Goal: Check status: Check status

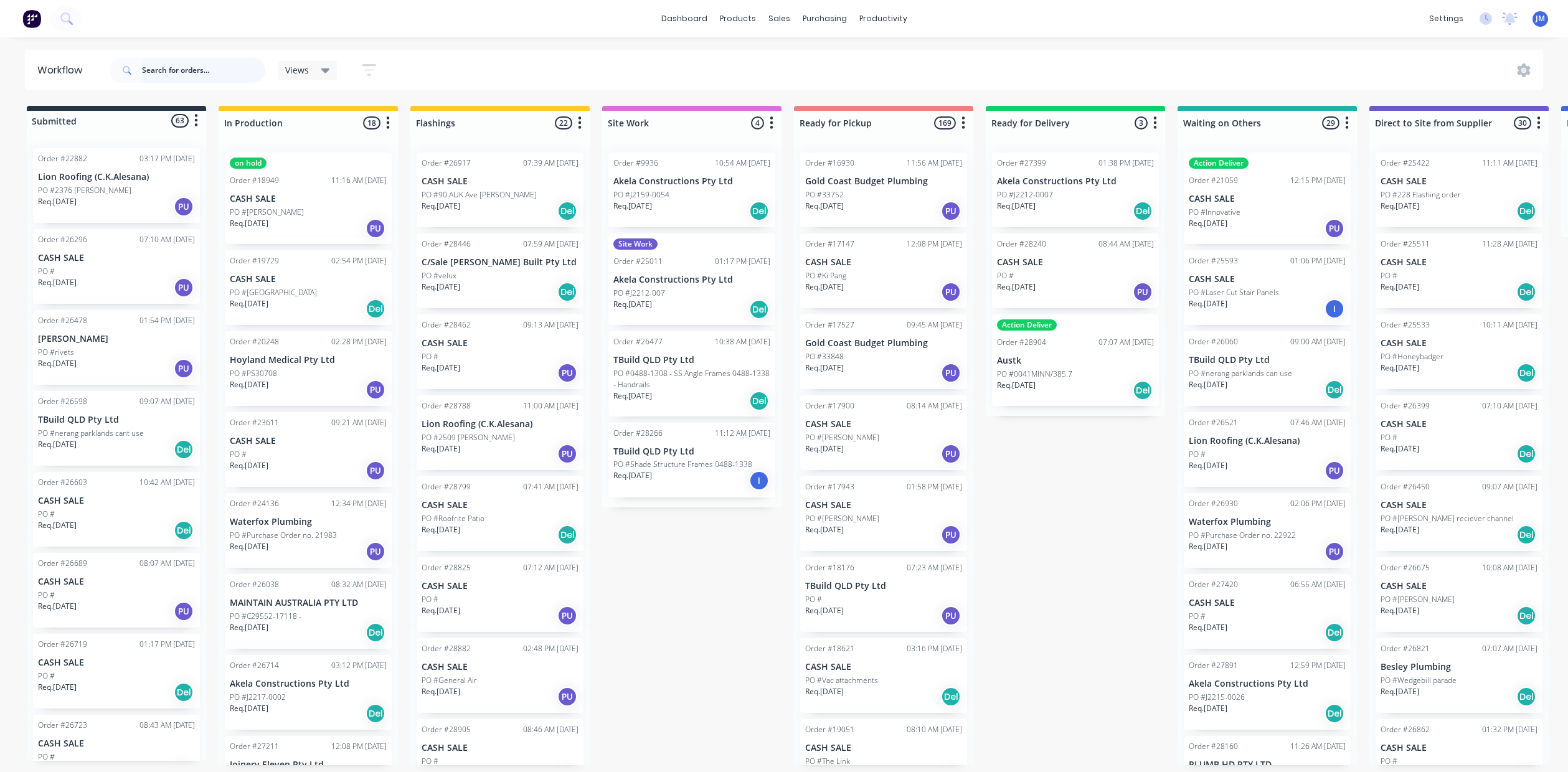
click at [184, 77] on input "text" at bounding box center [203, 69] width 123 height 25
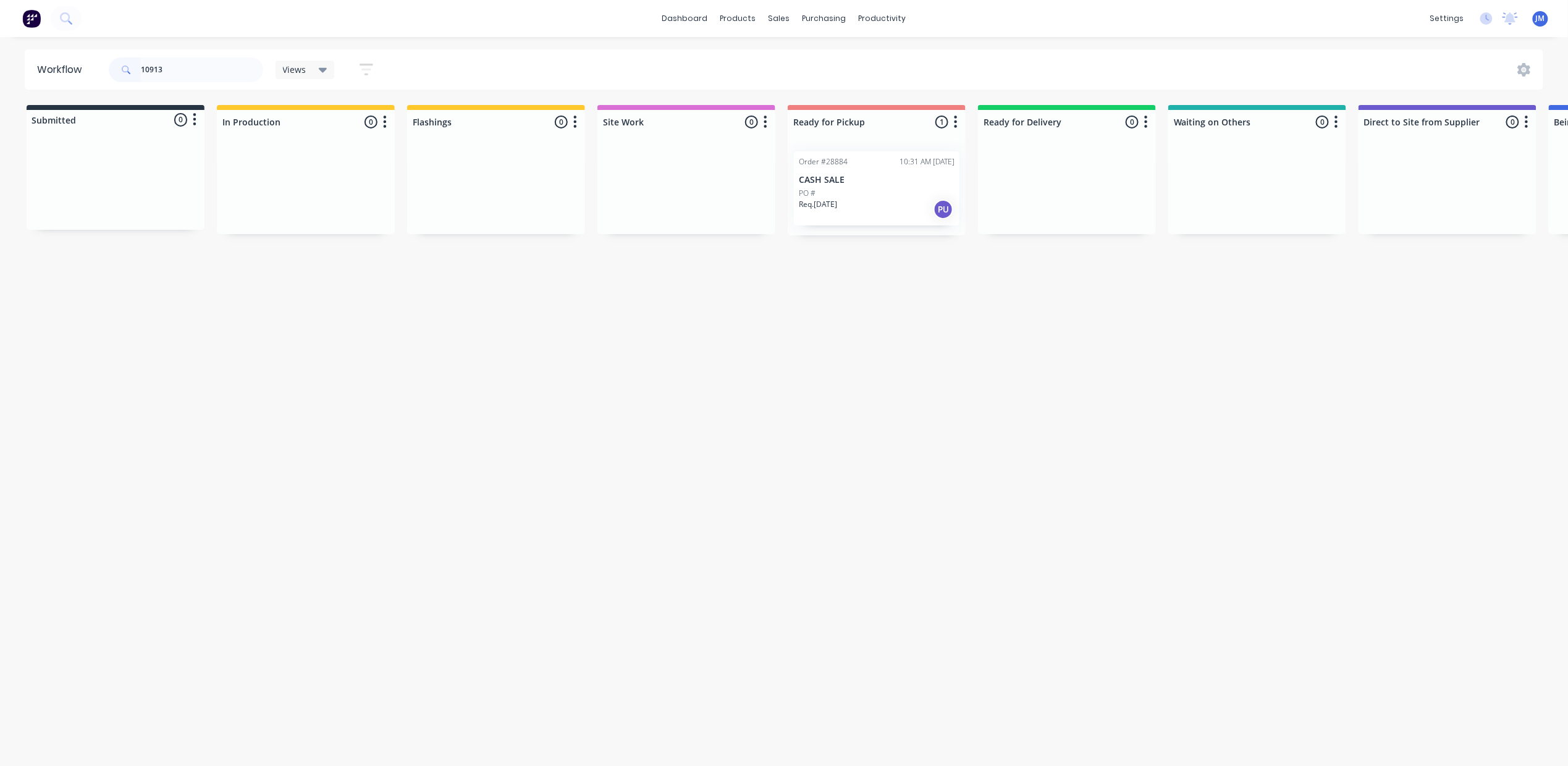
click at [861, 194] on div "PO #" at bounding box center [876, 193] width 156 height 11
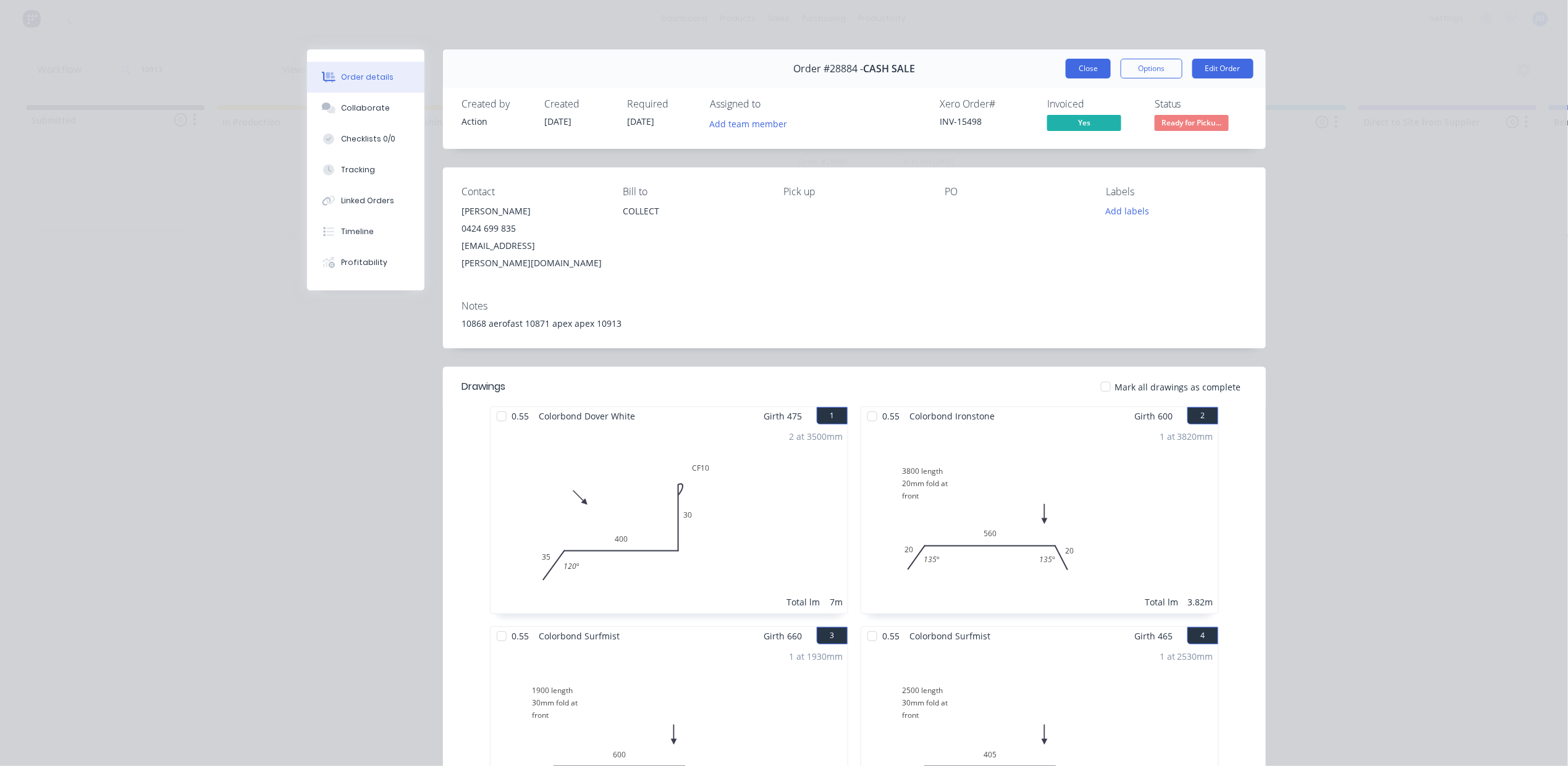
click at [1081, 73] on button "Close" at bounding box center [1088, 69] width 45 height 20
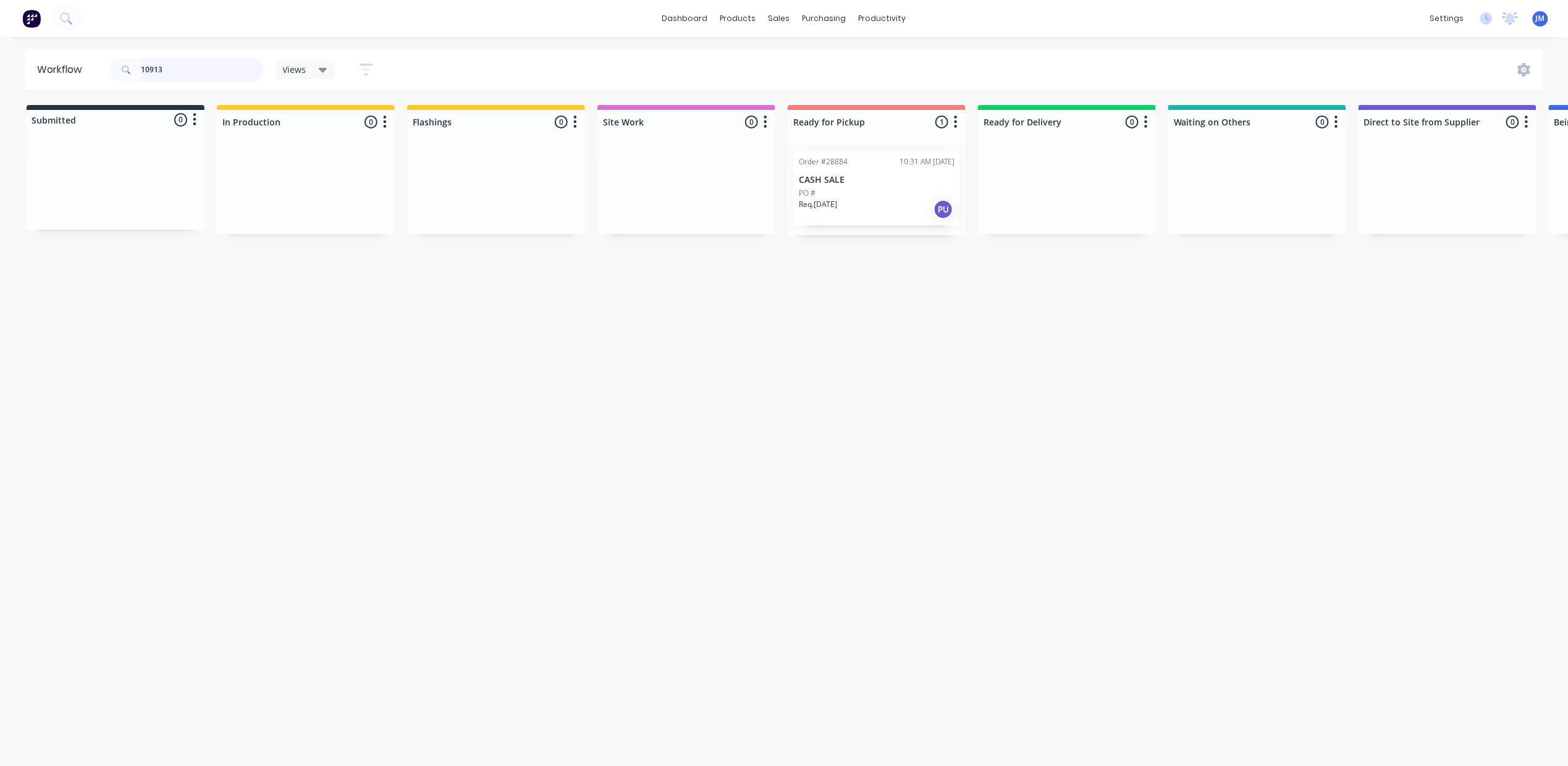
click at [213, 76] on input "10913" at bounding box center [202, 69] width 122 height 24
click at [456, 192] on div "PO #" at bounding box center [495, 193] width 156 height 11
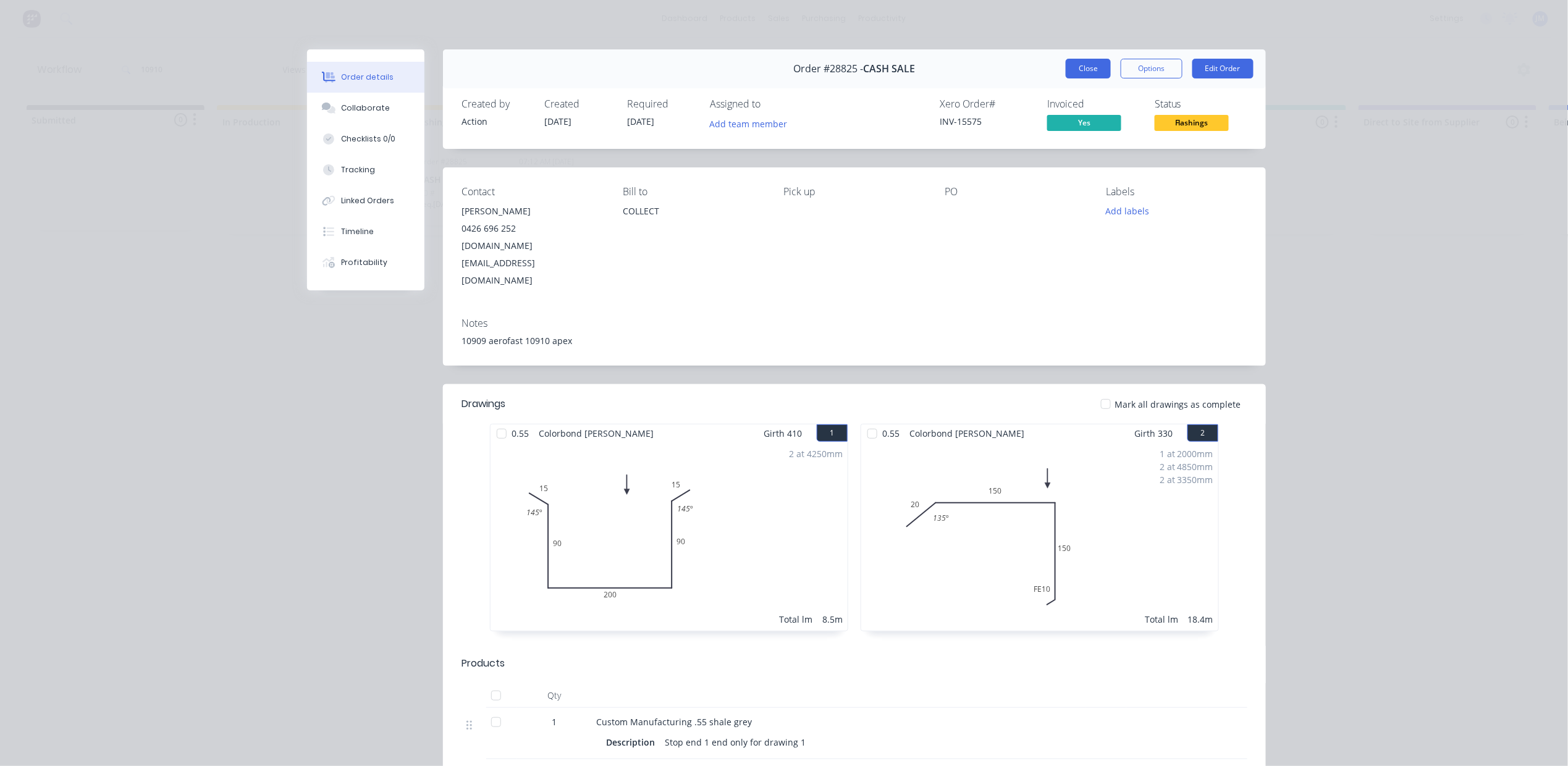
click at [1091, 69] on button "Close" at bounding box center [1088, 69] width 45 height 20
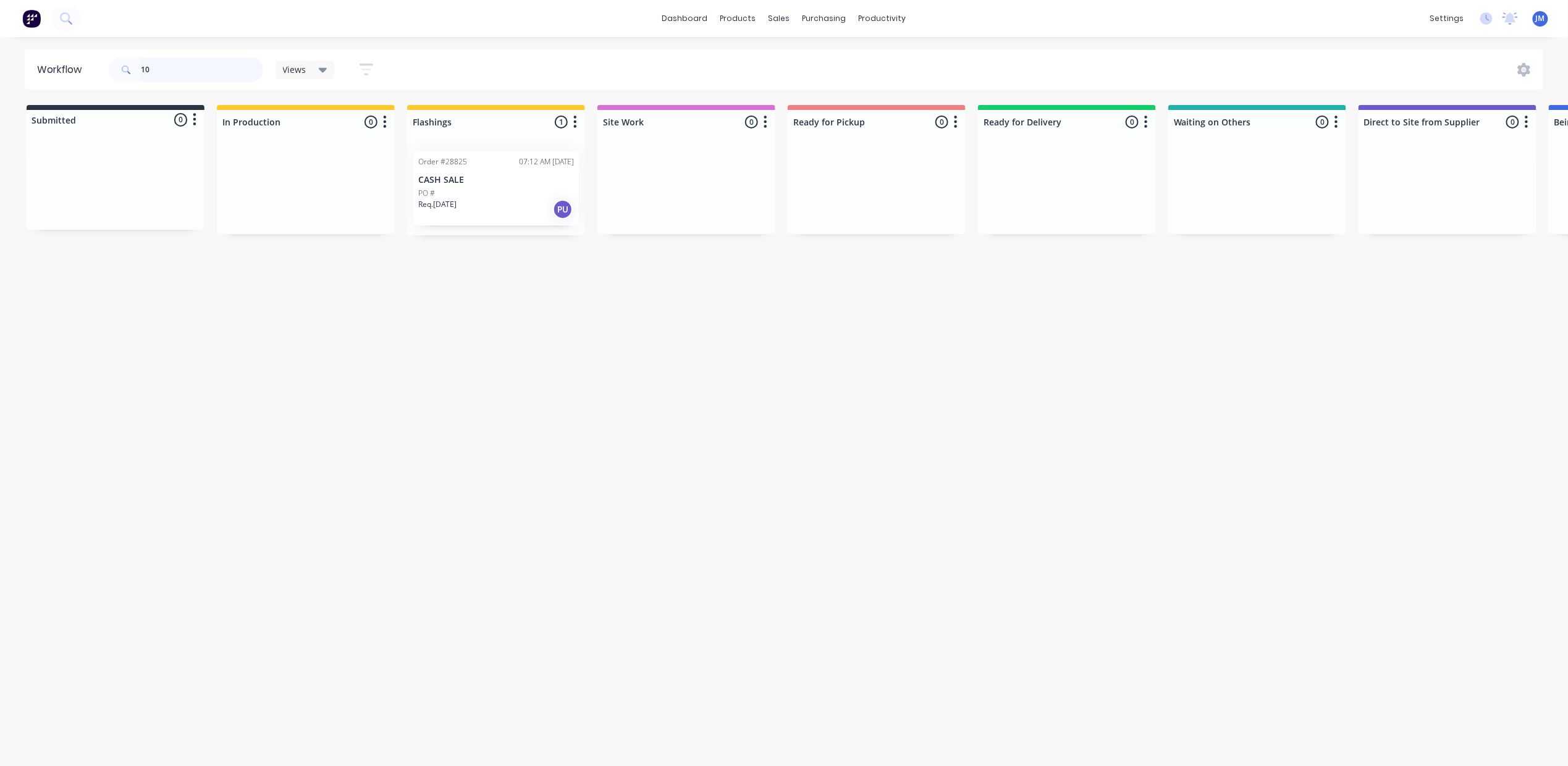
type input "1"
click at [141, 193] on div "PO #" at bounding box center [115, 188] width 156 height 11
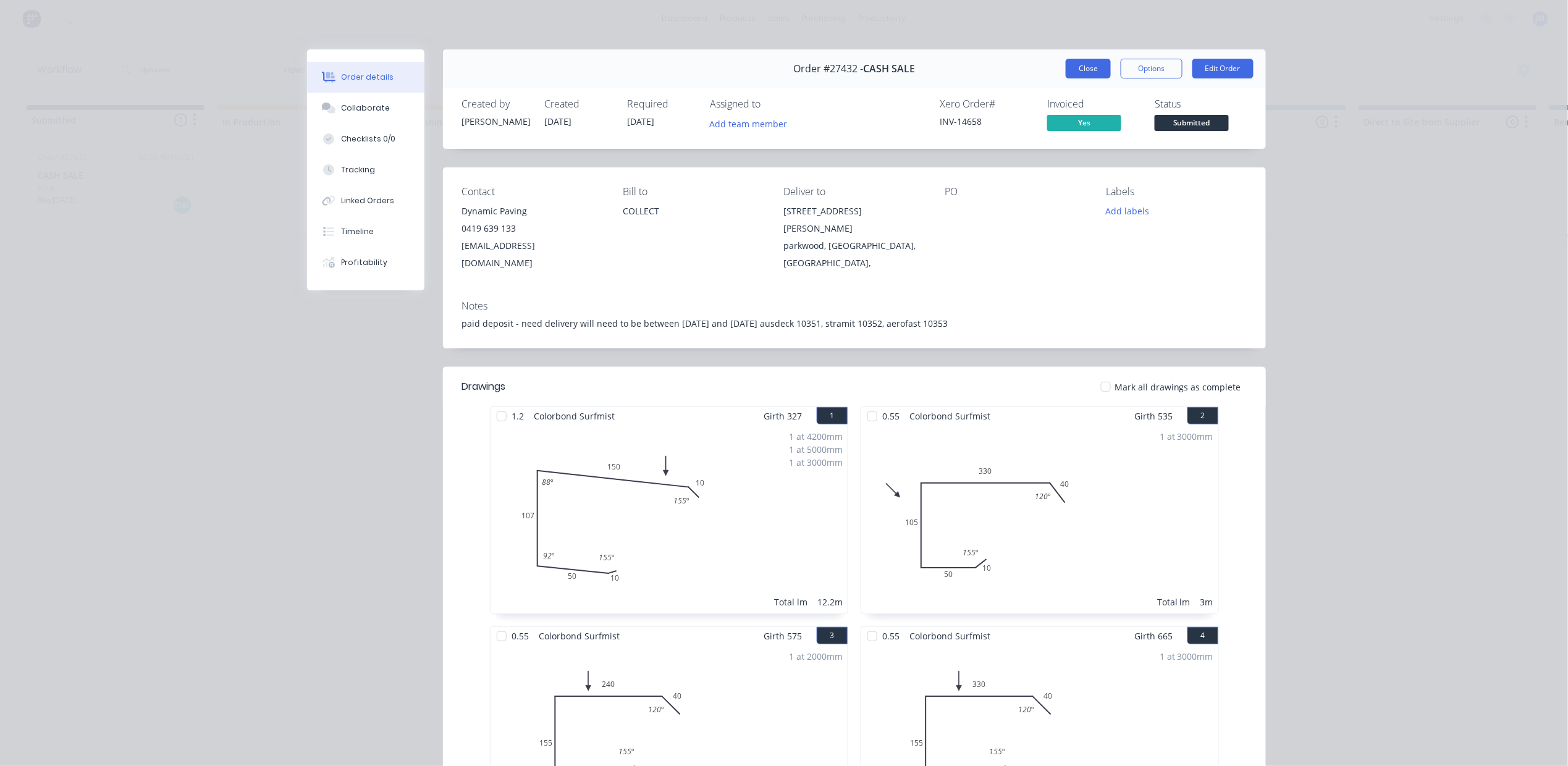
click at [1090, 71] on button "Close" at bounding box center [1088, 69] width 45 height 20
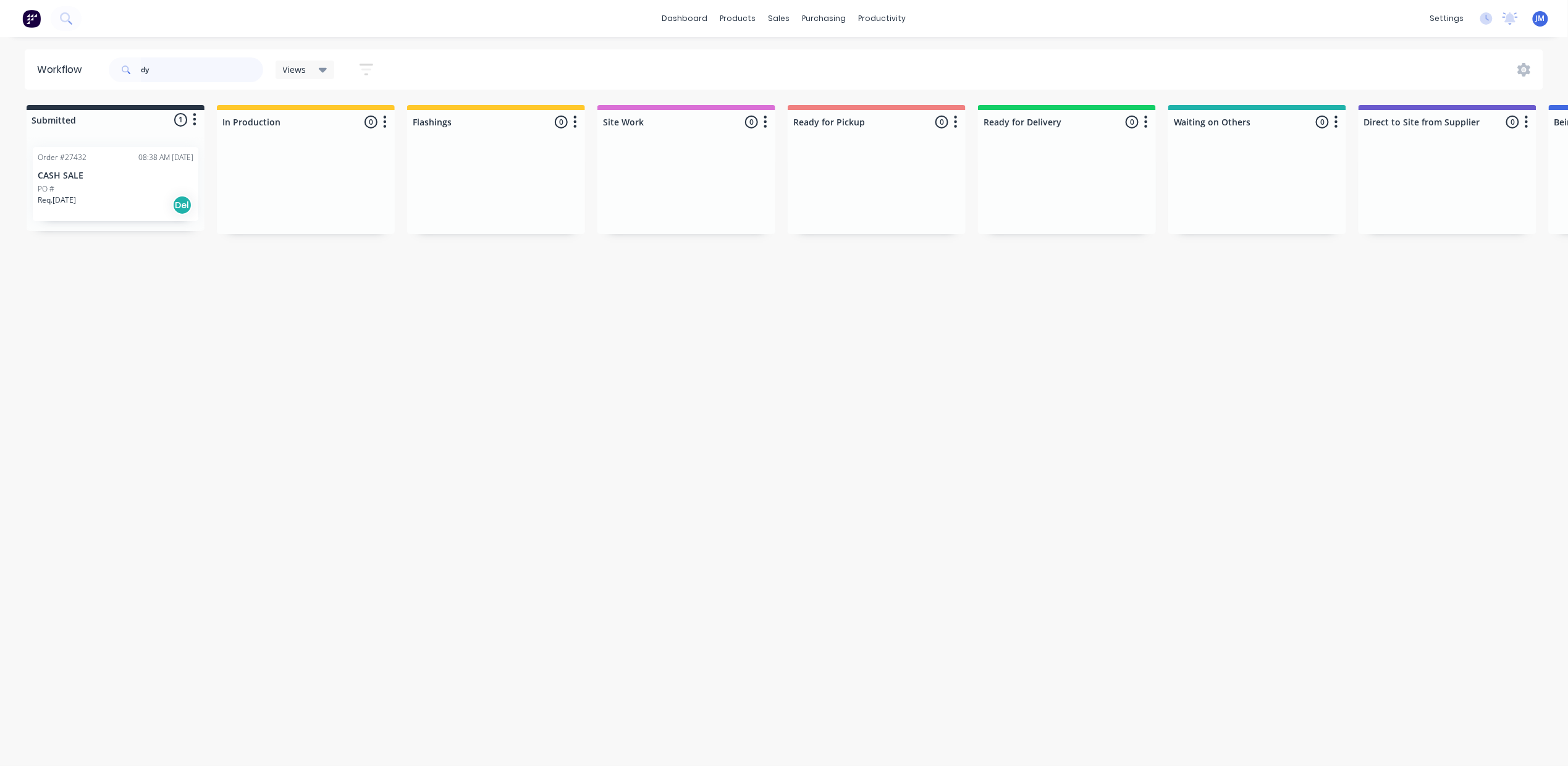
type input "d"
click at [910, 316] on div "Mark as Picked Up" at bounding box center [953, 312] width 124 height 25
click at [189, 69] on input "28451" at bounding box center [202, 69] width 122 height 24
type input "2"
click at [1065, 275] on div "Mark as Delivered" at bounding box center [1078, 281] width 124 height 25
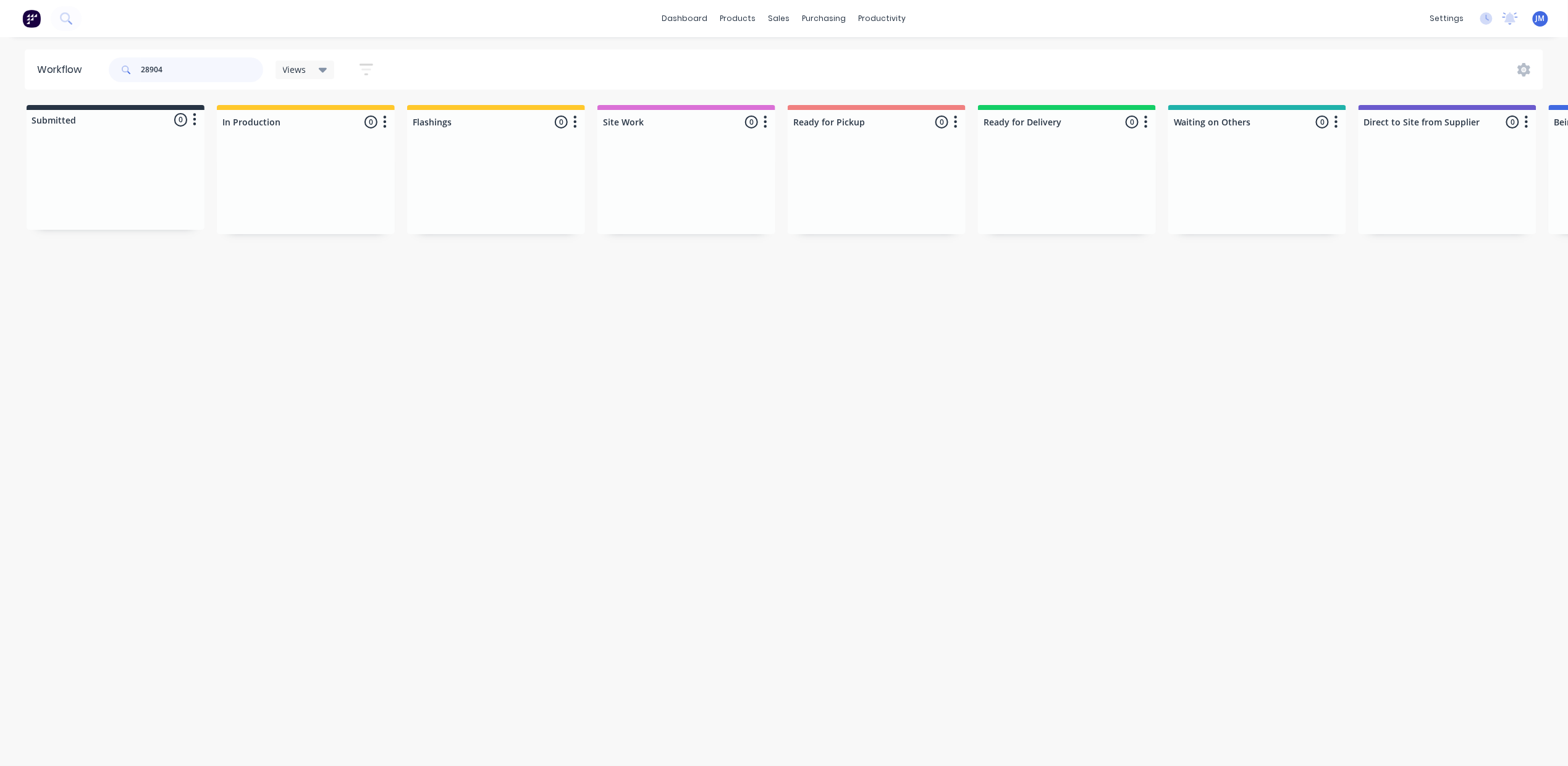
click at [174, 67] on input "28904" at bounding box center [202, 69] width 122 height 24
click at [905, 312] on div "Mark as Picked Up" at bounding box center [897, 314] width 124 height 25
click at [218, 69] on input "28897" at bounding box center [202, 69] width 122 height 24
type input "28813"
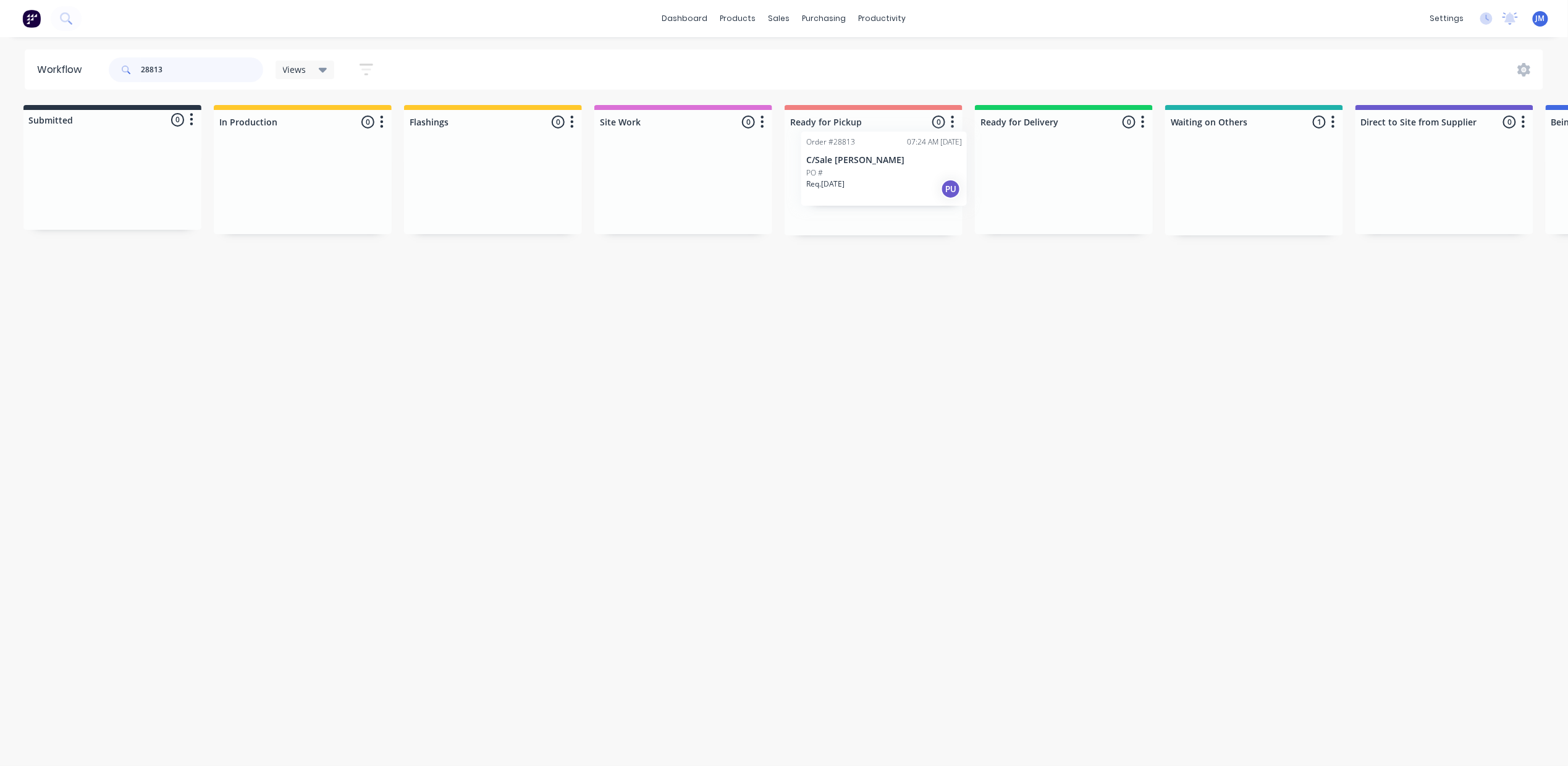
drag, startPoint x: 1254, startPoint y: 218, endPoint x: 877, endPoint y: 198, distance: 377.5
click at [877, 198] on div "Submitted 0 Status colour #273444 hex #273444 Save Cancel Summaries Total order…" at bounding box center [1106, 170] width 2239 height 130
